Goal: Transaction & Acquisition: Subscribe to service/newsletter

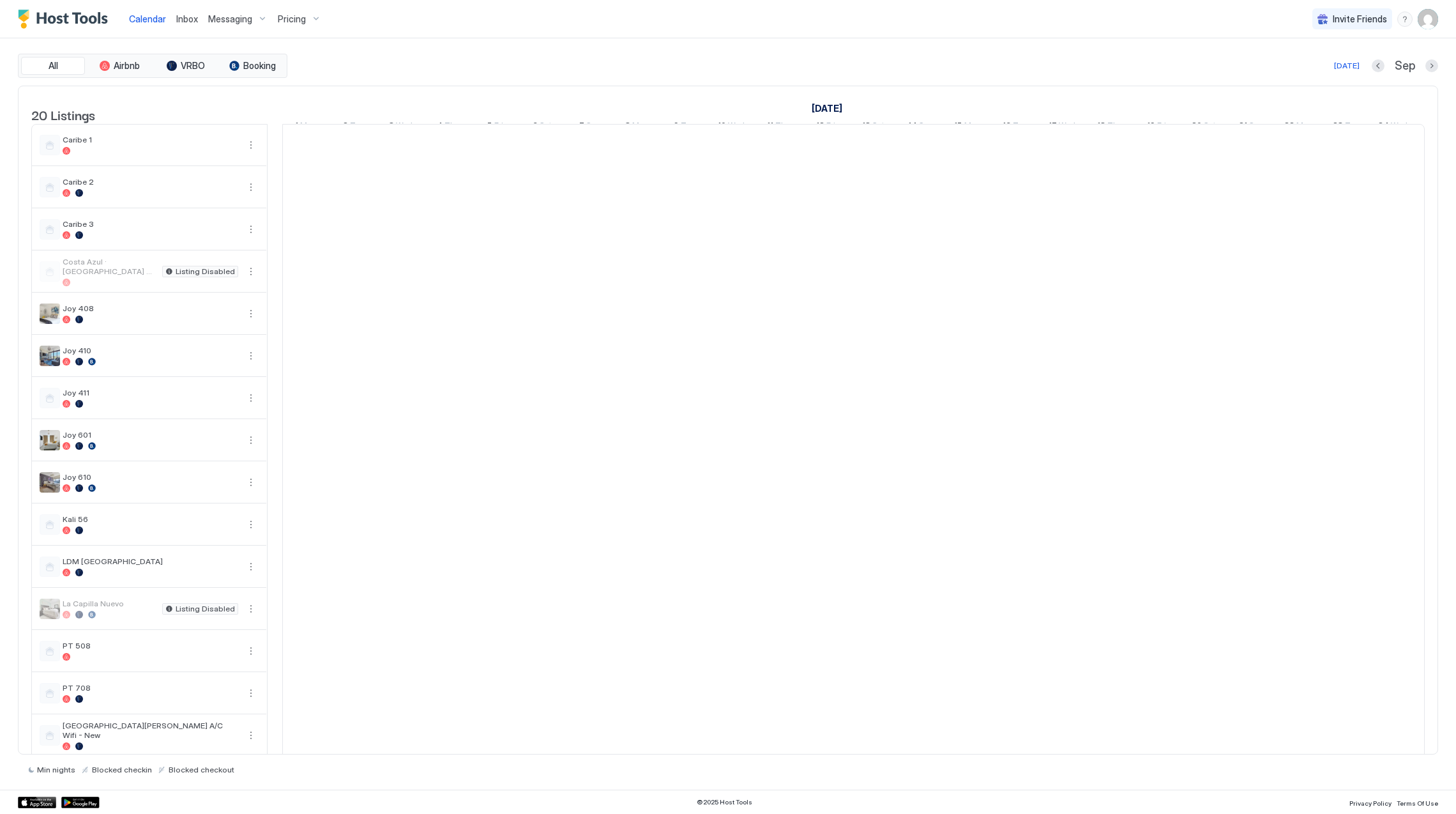
scroll to position [0, 709]
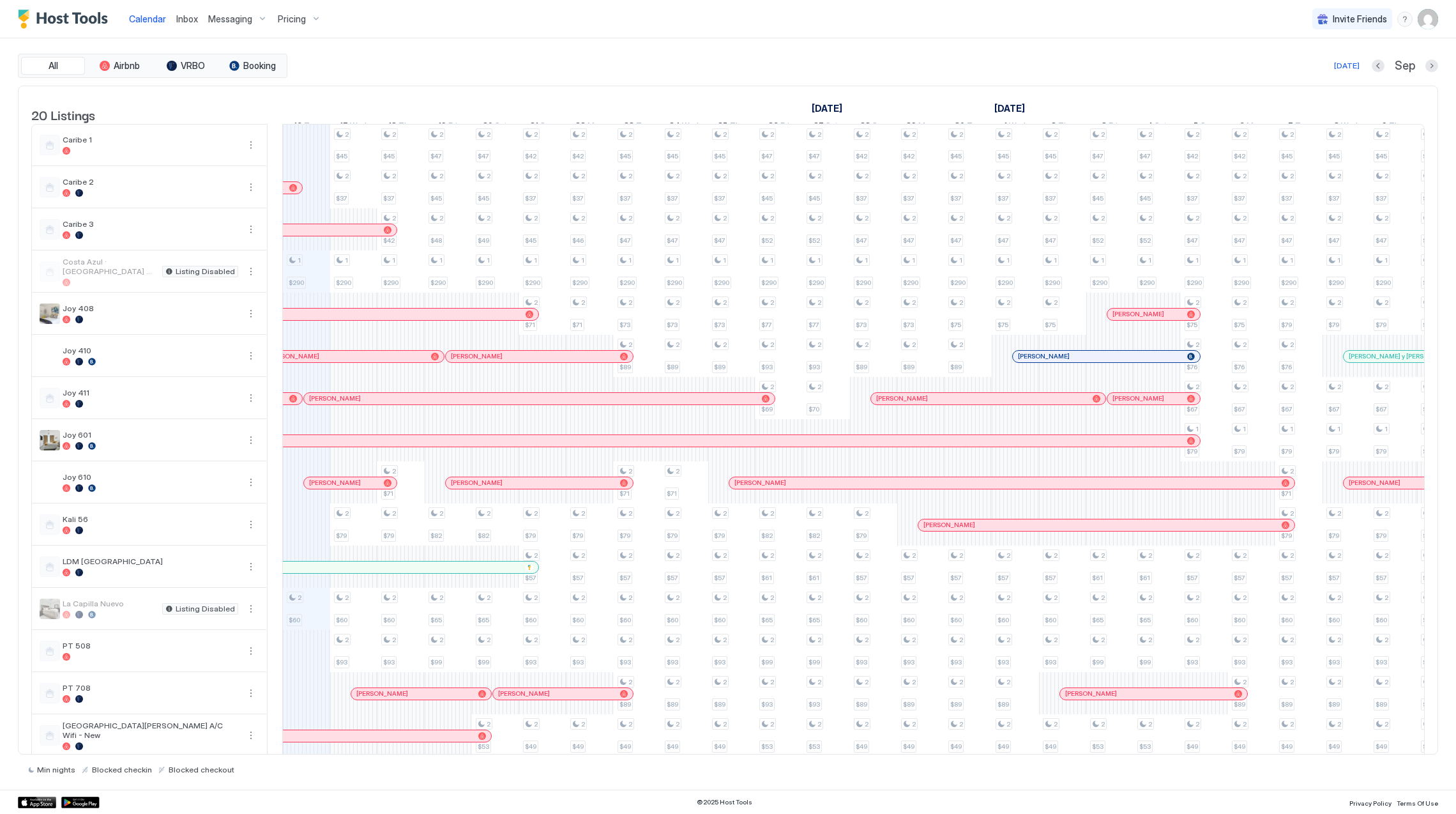
click at [297, 14] on span "Pricing" at bounding box center [292, 19] width 28 height 12
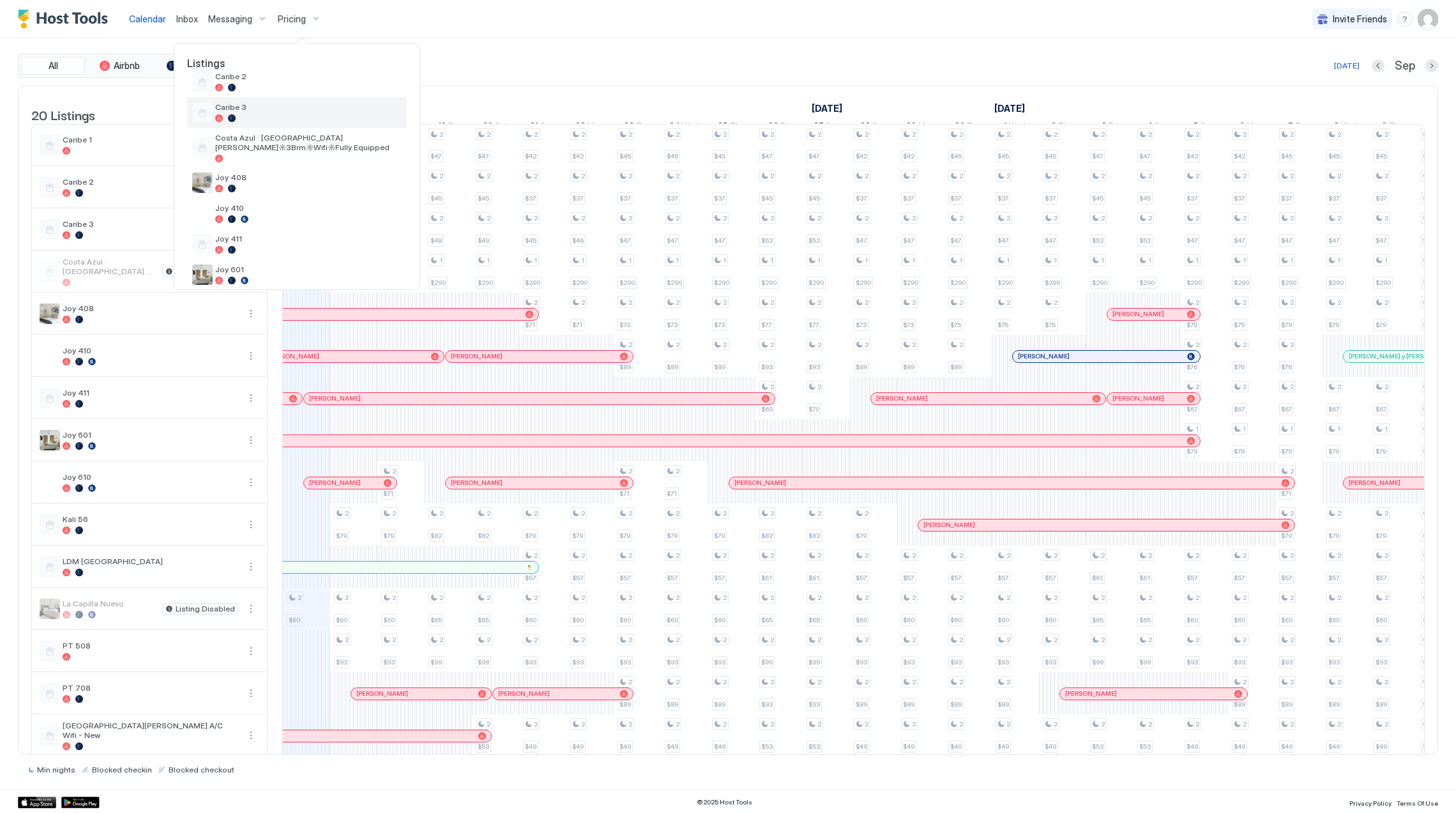
scroll to position [170, 0]
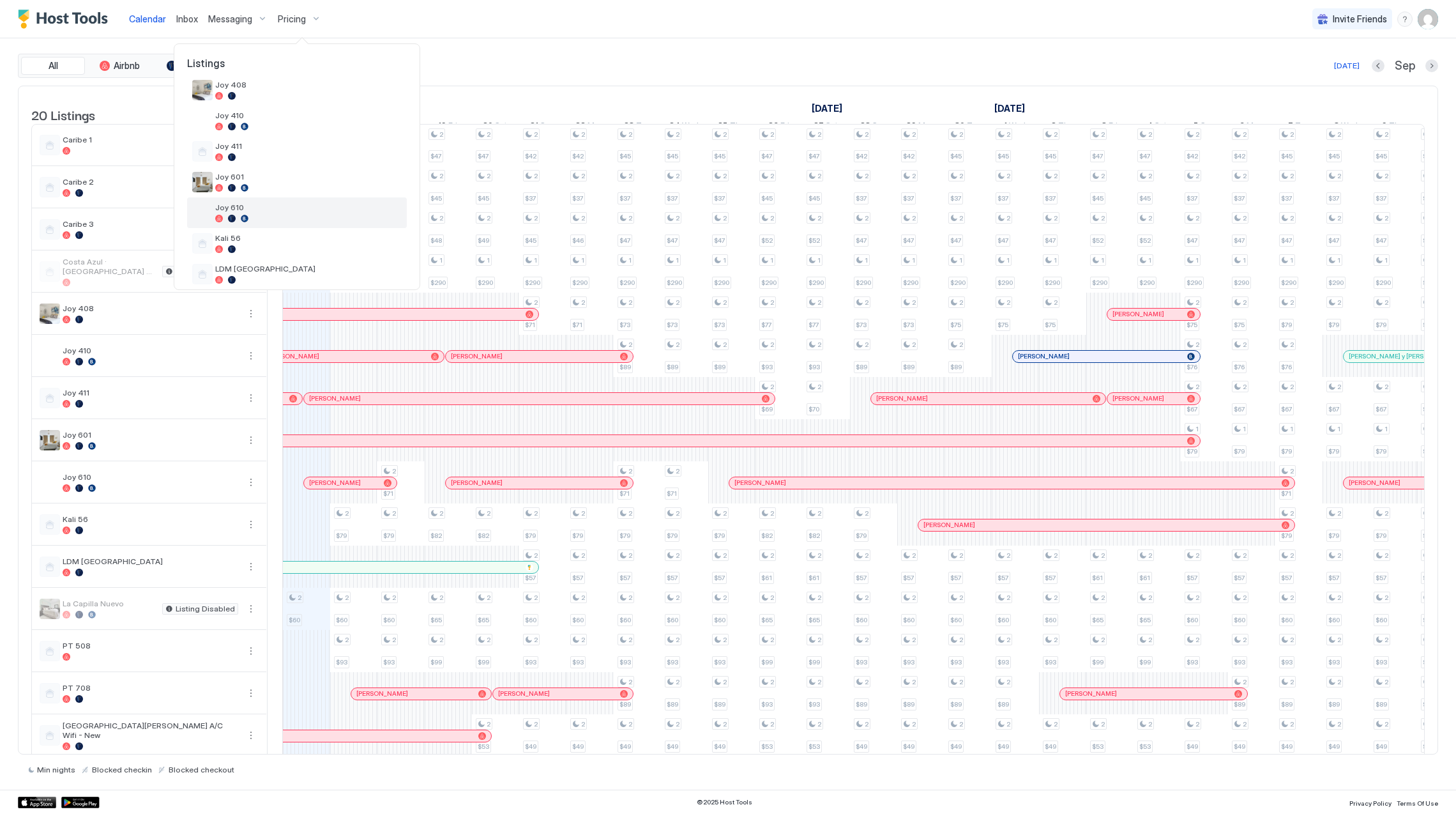
click at [297, 211] on span "Joy 610" at bounding box center [308, 207] width 187 height 10
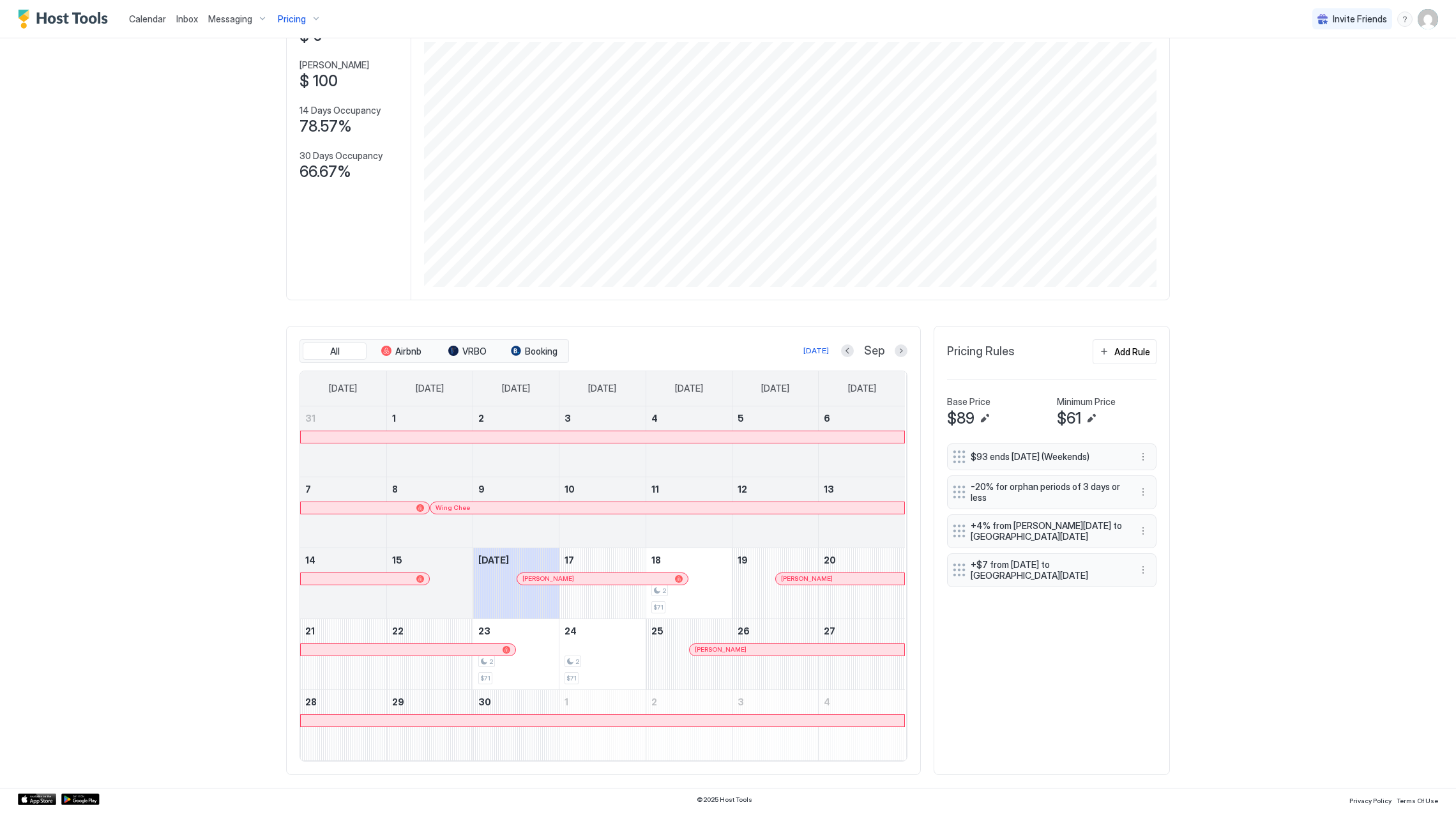
scroll to position [245, 735]
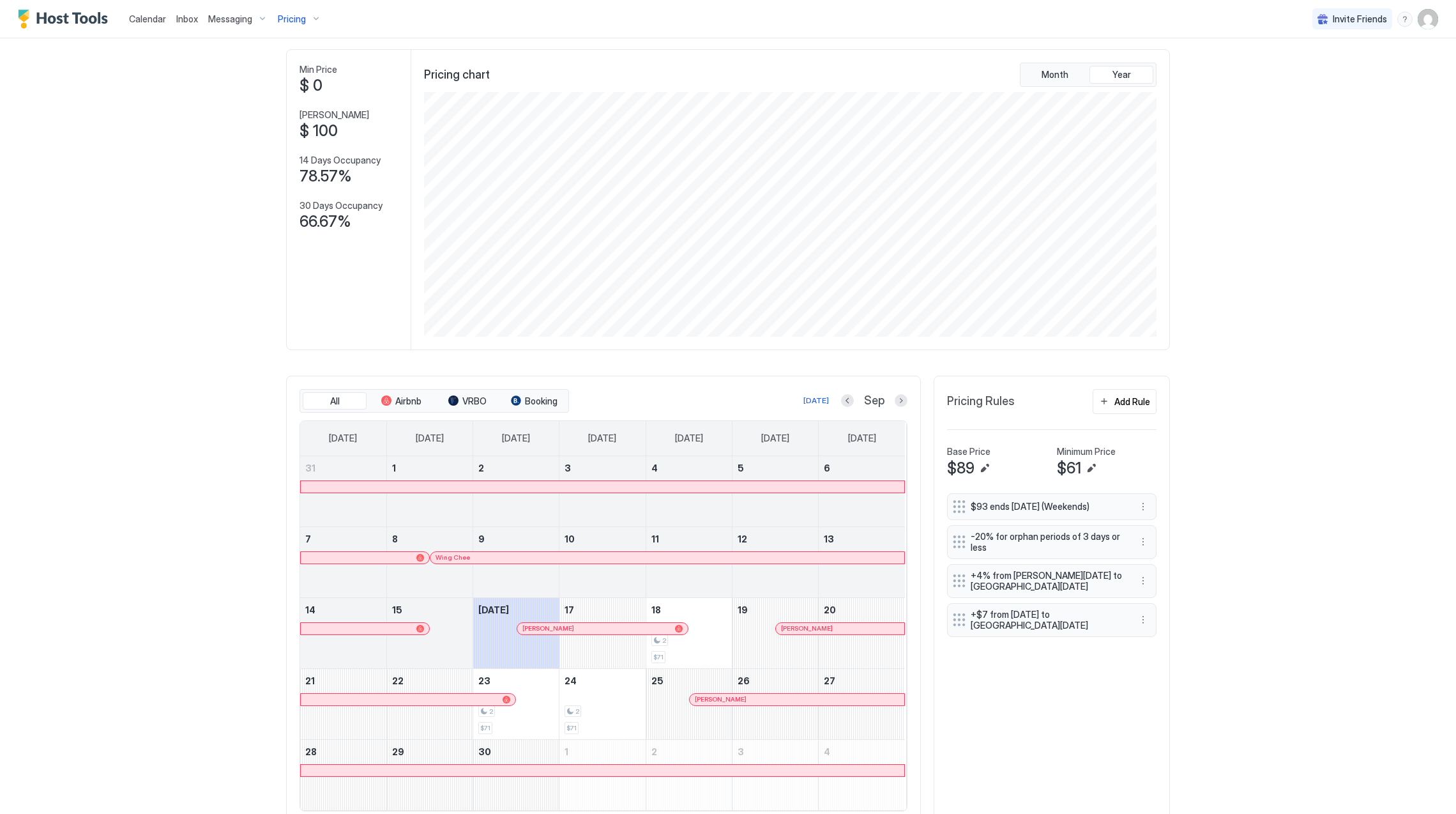
click at [287, 21] on span "Pricing" at bounding box center [292, 19] width 28 height 12
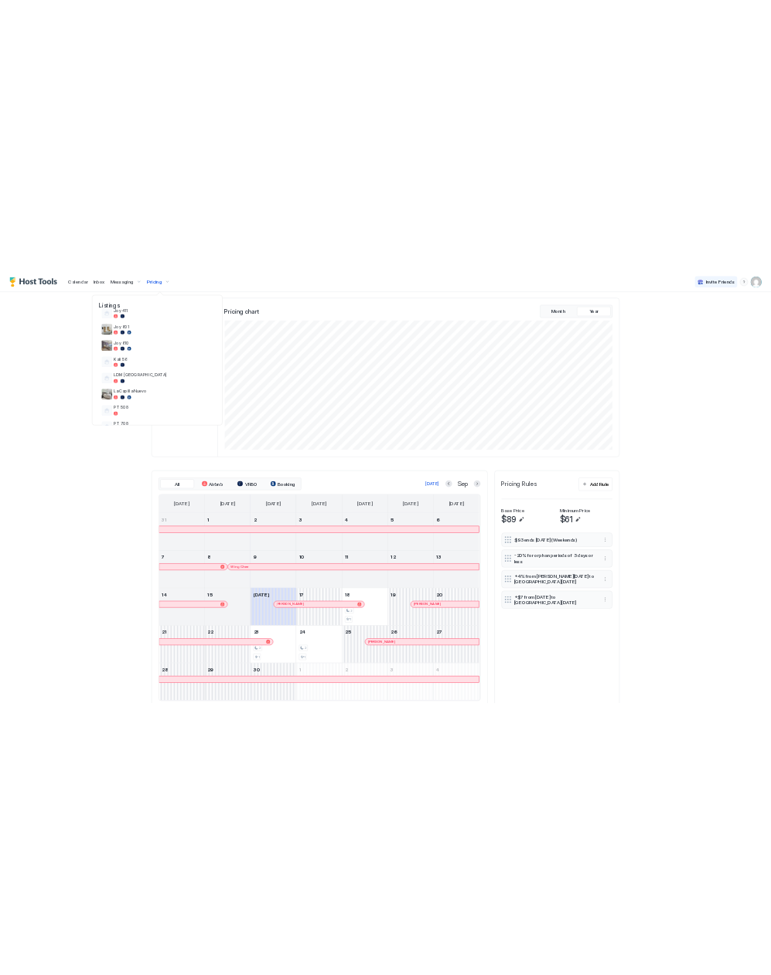
scroll to position [245, 0]
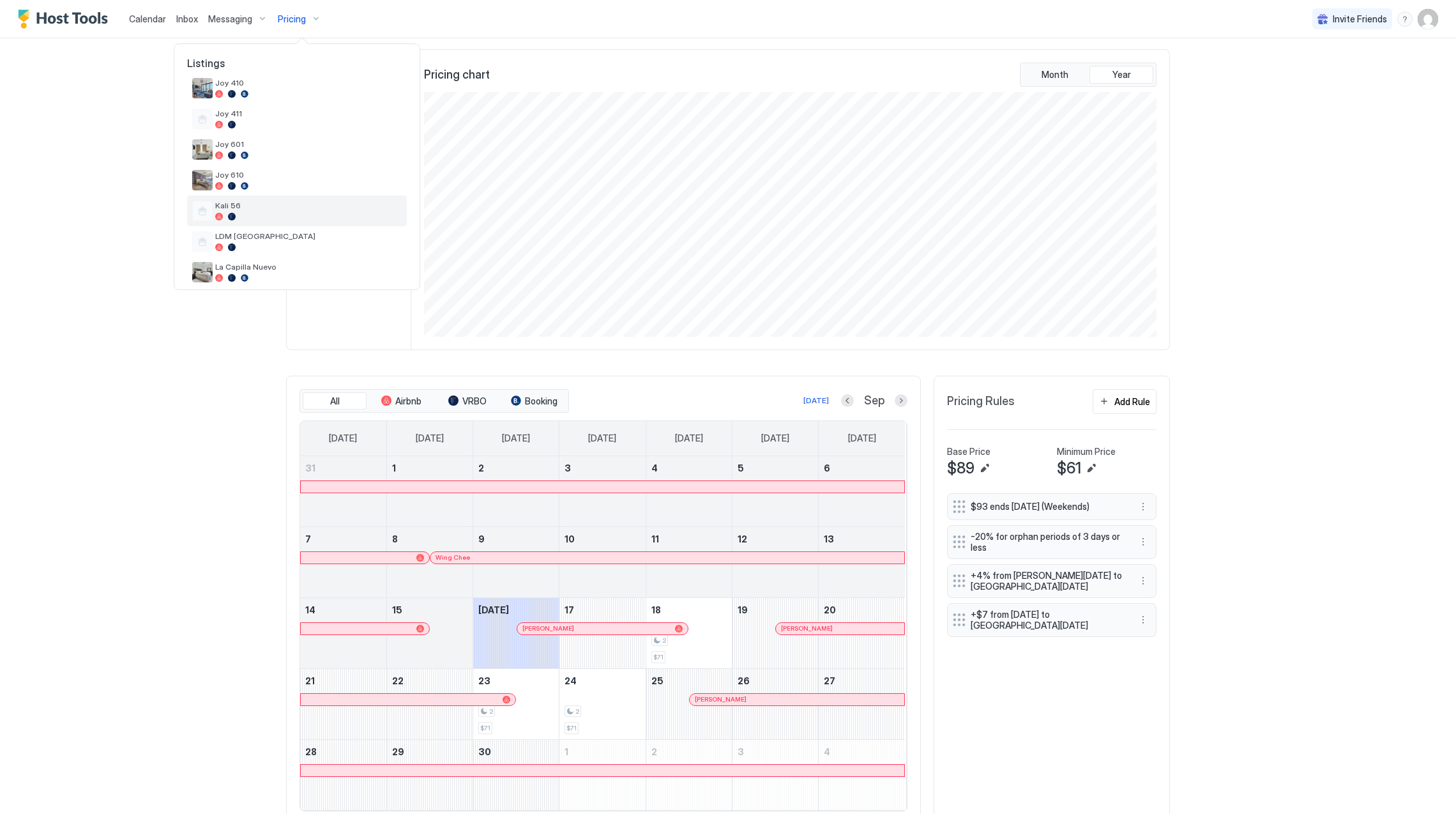
click at [274, 212] on div at bounding box center [308, 216] width 187 height 7
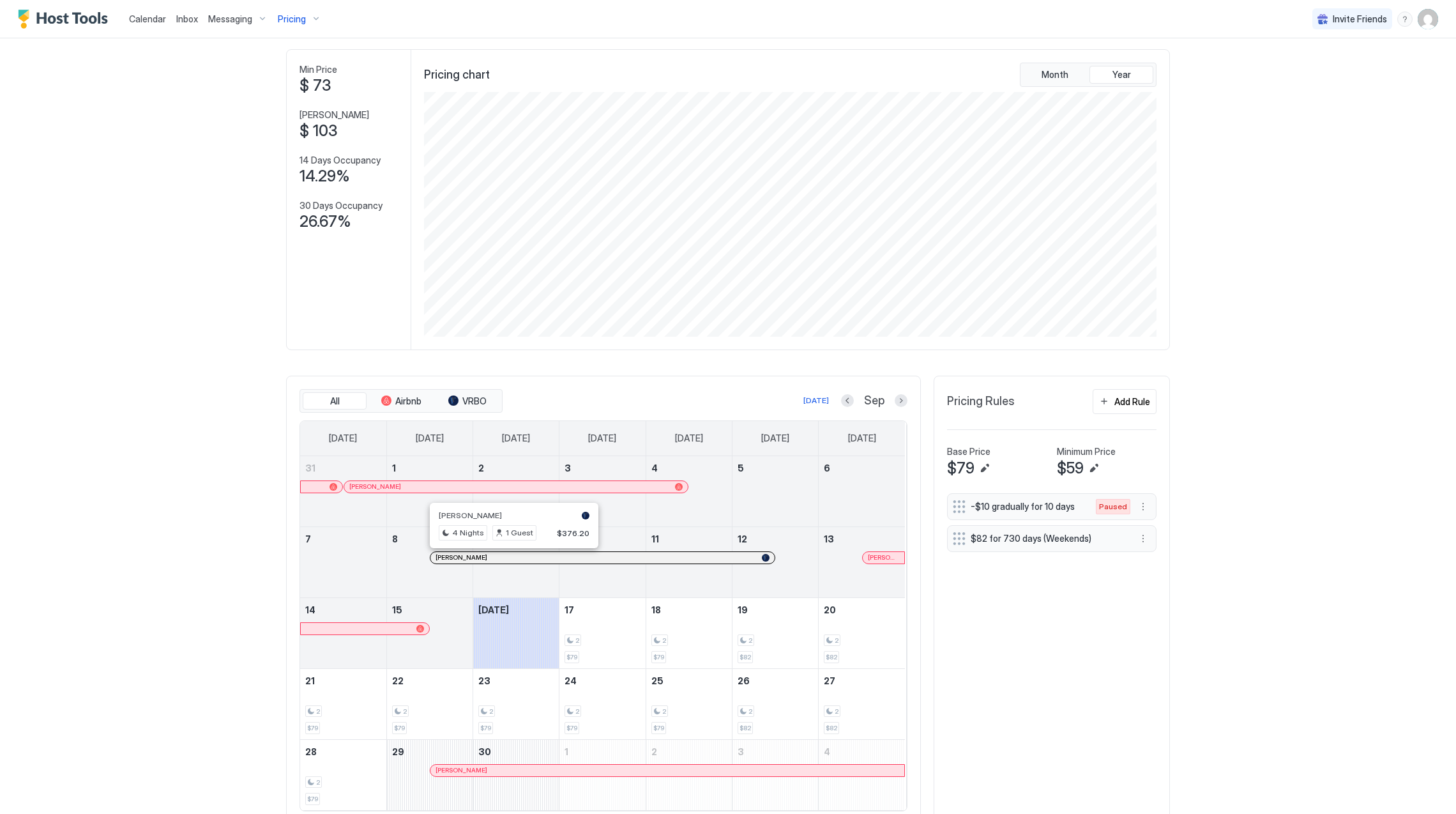
click at [519, 562] on div at bounding box center [524, 558] width 10 height 10
click at [870, 560] on div at bounding box center [875, 558] width 10 height 10
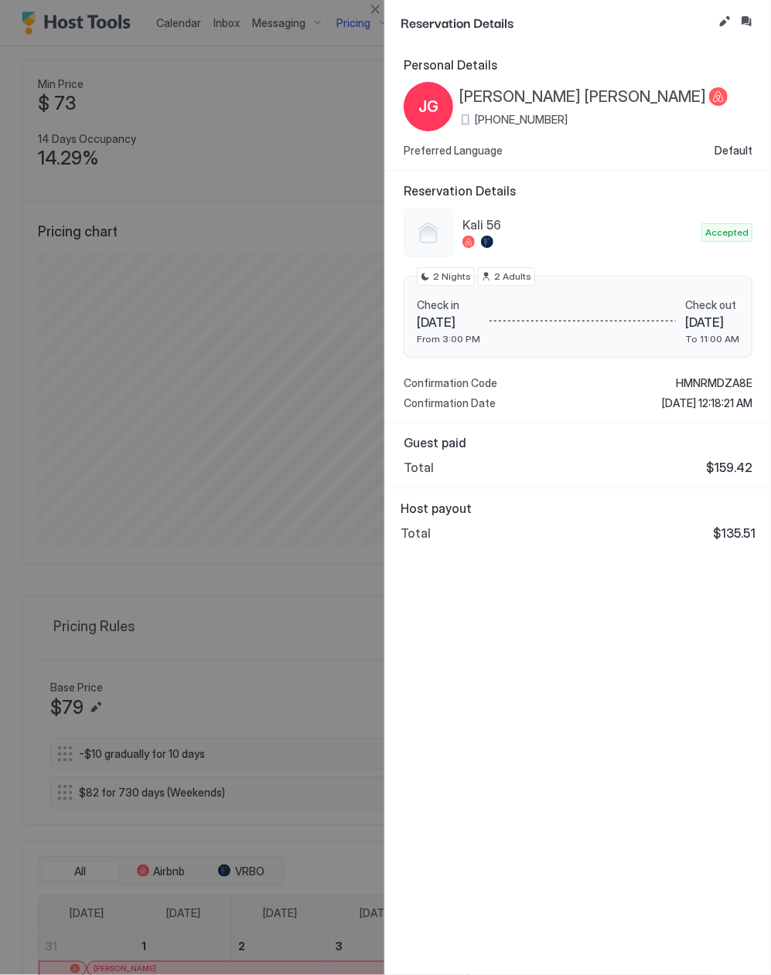
scroll to position [772671, 772218]
